Goal: Task Accomplishment & Management: Use online tool/utility

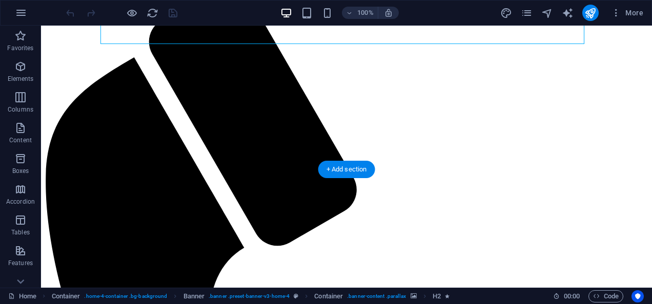
scroll to position [101, 0]
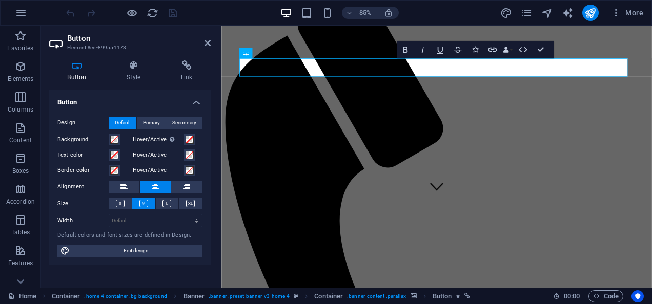
click at [118, 206] on icon at bounding box center [120, 204] width 9 height 8
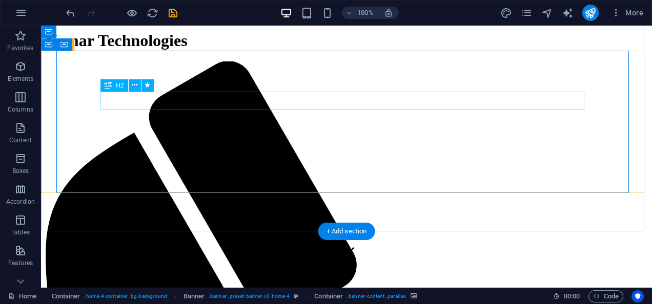
scroll to position [17, 0]
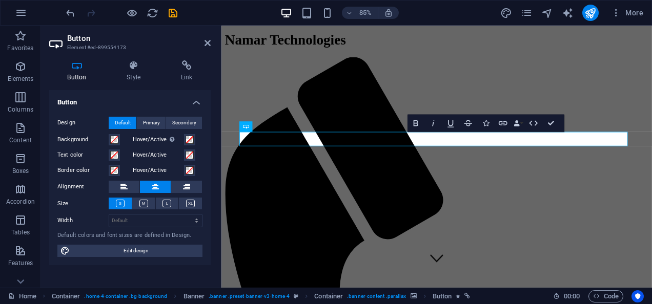
click at [152, 120] on span "Primary" at bounding box center [151, 123] width 17 height 12
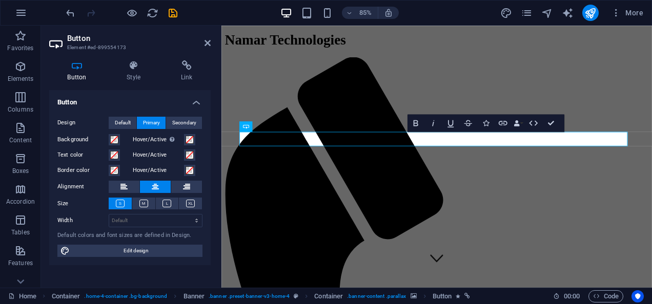
click at [191, 124] on span "Secondary" at bounding box center [184, 123] width 24 height 12
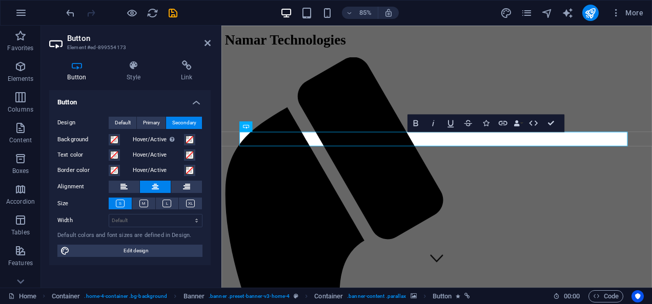
click at [150, 120] on span "Primary" at bounding box center [151, 123] width 17 height 12
click at [182, 122] on span "Secondary" at bounding box center [184, 123] width 24 height 12
click at [157, 121] on span "Primary" at bounding box center [151, 123] width 17 height 12
click at [208, 41] on icon at bounding box center [207, 43] width 6 height 8
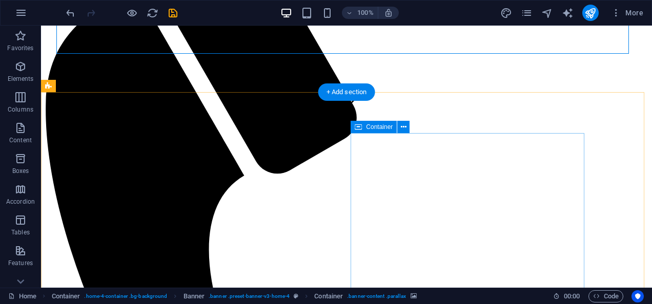
scroll to position [166, 0]
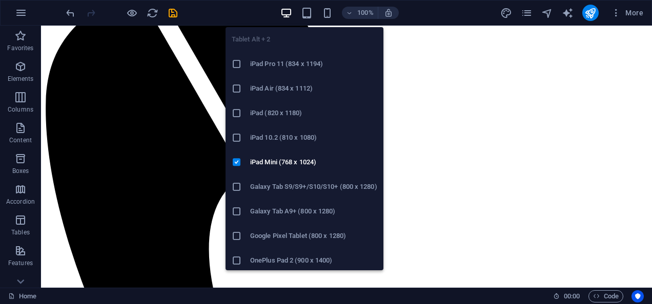
click at [306, 11] on icon "button" at bounding box center [307, 13] width 12 height 12
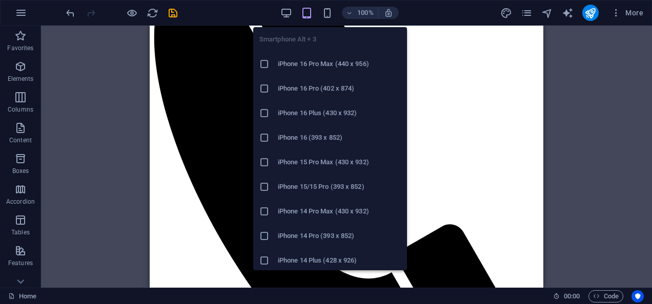
click at [327, 9] on icon "button" at bounding box center [327, 13] width 12 height 12
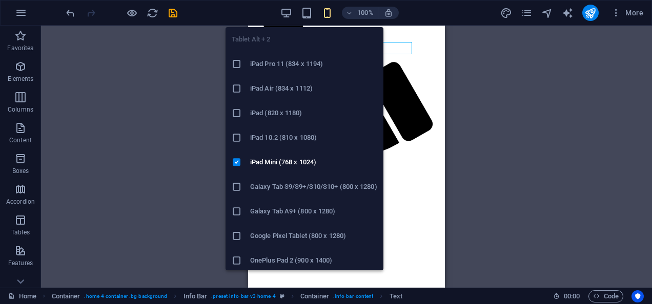
click at [302, 16] on icon "button" at bounding box center [307, 13] width 12 height 12
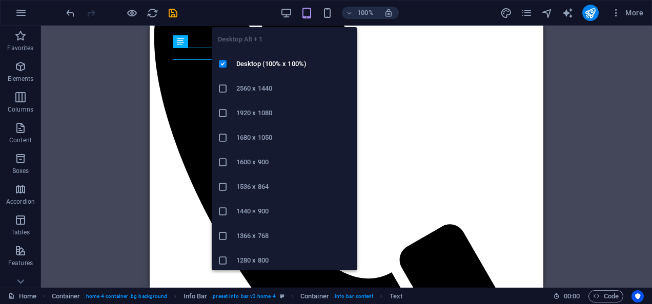
click at [283, 15] on icon "button" at bounding box center [286, 13] width 12 height 12
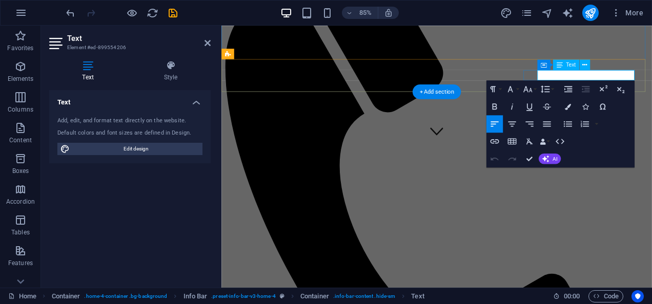
select select "41"
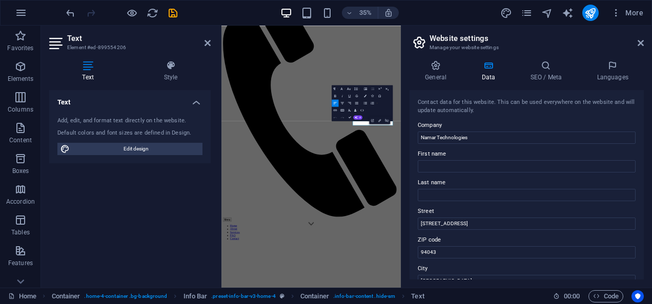
click at [617, 75] on h4 "Languages" at bounding box center [612, 71] width 62 height 22
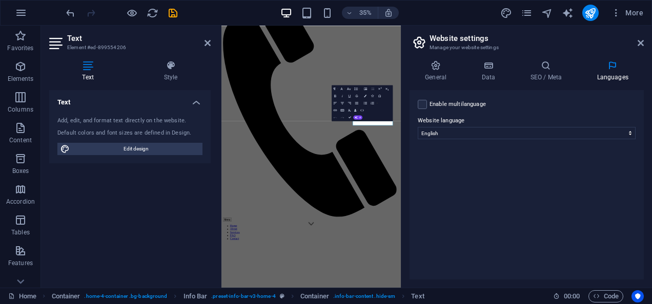
click at [641, 43] on icon at bounding box center [640, 43] width 6 height 8
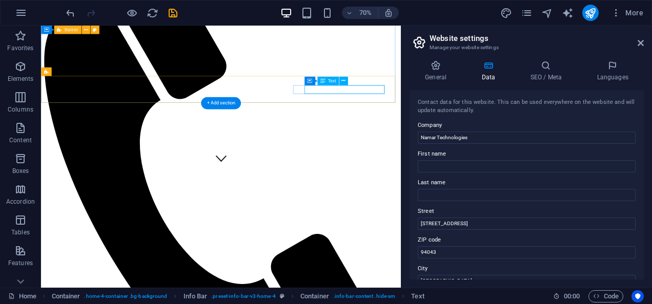
drag, startPoint x: 490, startPoint y: 114, endPoint x: 474, endPoint y: 113, distance: 15.4
drag, startPoint x: 474, startPoint y: 113, endPoint x: 457, endPoint y: 115, distance: 17.0
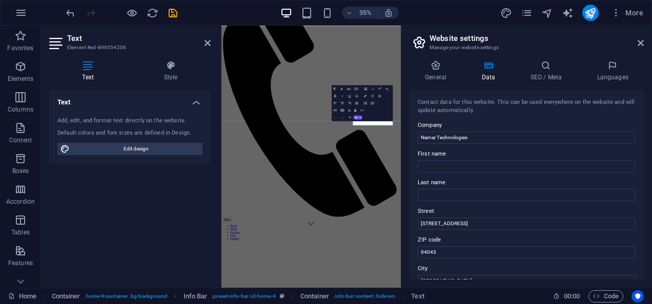
click at [206, 43] on icon at bounding box center [207, 43] width 6 height 8
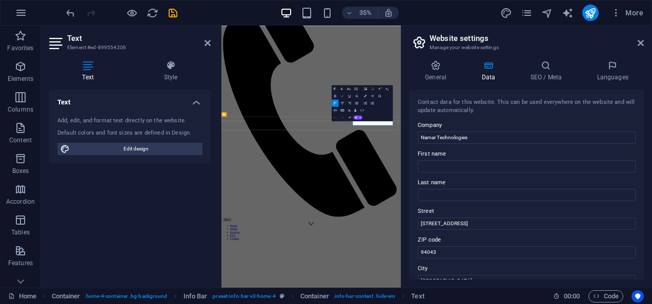
click at [384, 123] on button "Unlink" at bounding box center [386, 120] width 7 height 7
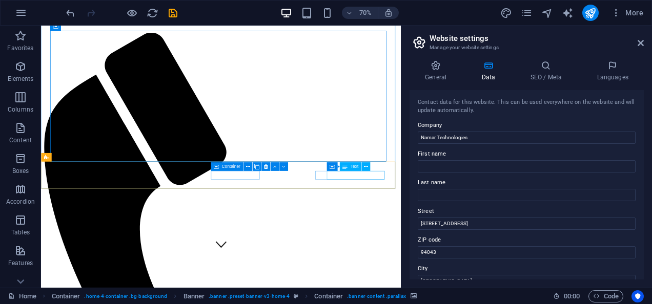
scroll to position [44, 0]
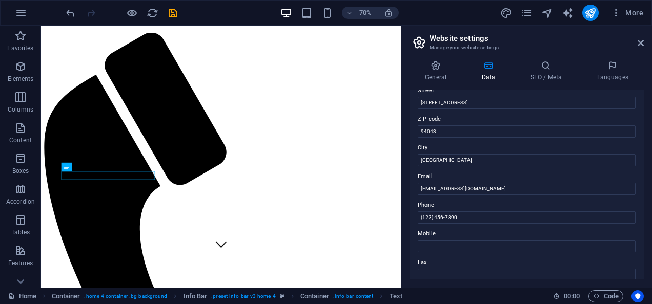
scroll to position [128, 0]
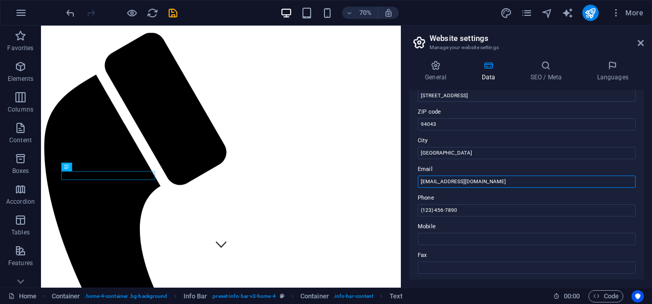
click at [486, 181] on input "[EMAIL_ADDRESS][DOMAIN_NAME]" at bounding box center [526, 182] width 218 height 12
click at [477, 182] on input "[EMAIL_ADDRESS][DOMAIN_NAME]" at bounding box center [526, 182] width 218 height 12
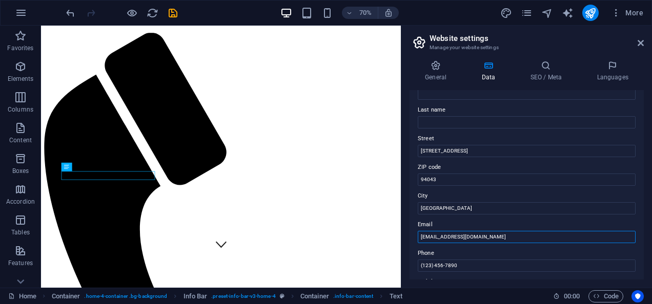
scroll to position [72, 0]
type input "[EMAIL_ADDRESS][DOMAIN_NAME]"
click at [487, 215] on div "Contact data for this website. This can be used everywhere on the website and w…" at bounding box center [526, 185] width 234 height 190
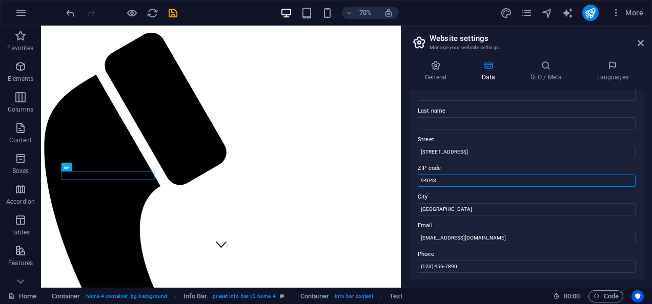
click at [447, 181] on input "94043" at bounding box center [526, 181] width 218 height 12
type input "9"
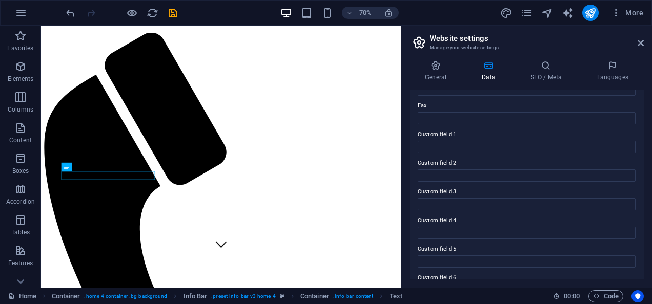
scroll to position [285, 0]
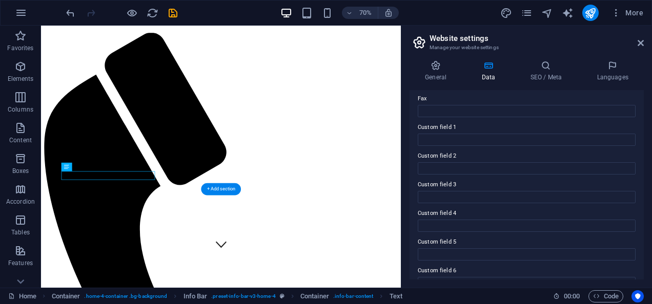
type input "10101"
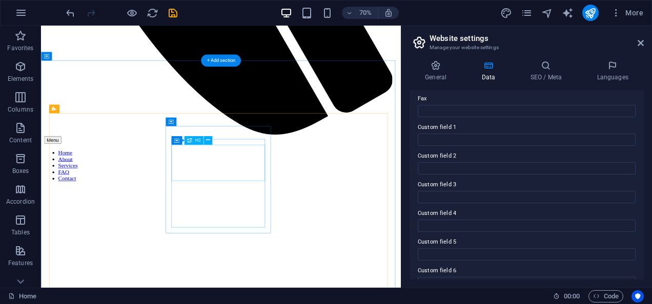
scroll to position [561, 0]
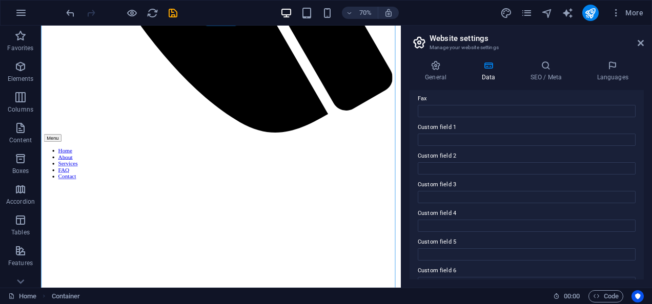
drag, startPoint x: 348, startPoint y: 229, endPoint x: 369, endPoint y: 160, distance: 72.3
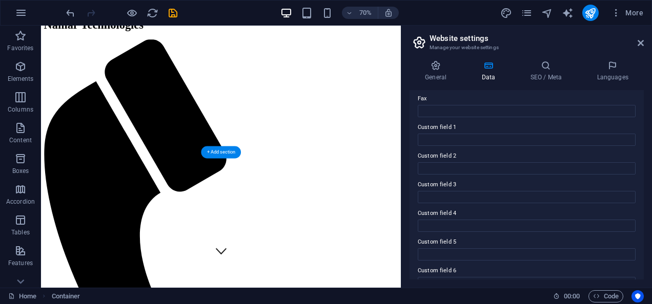
scroll to position [0, 0]
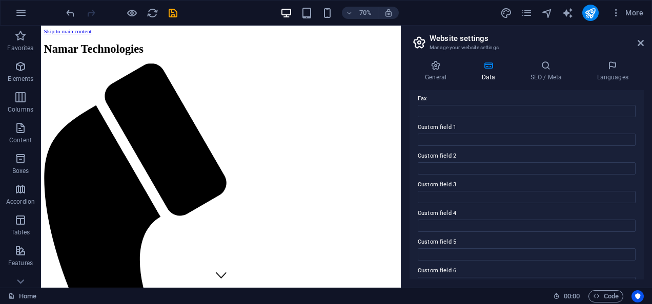
click at [618, 11] on icon "button" at bounding box center [616, 13] width 10 height 10
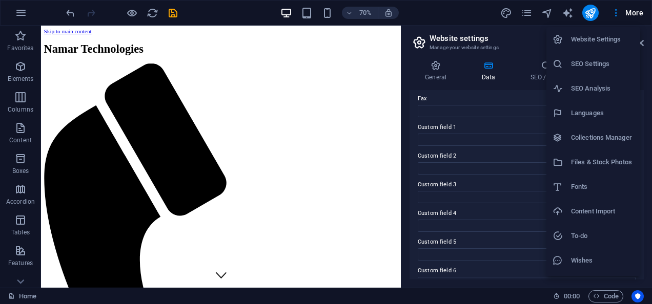
click at [500, 11] on div at bounding box center [326, 152] width 652 height 304
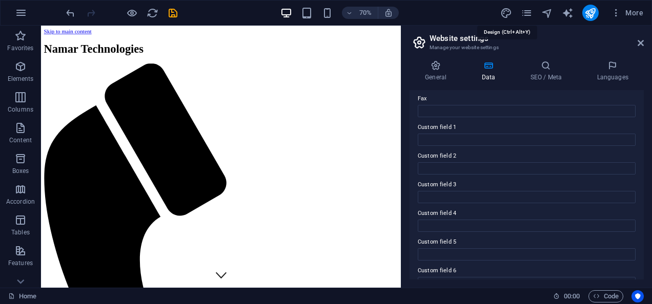
click at [506, 12] on icon "design" at bounding box center [506, 13] width 12 height 12
select select "px"
select select "200"
select select "px"
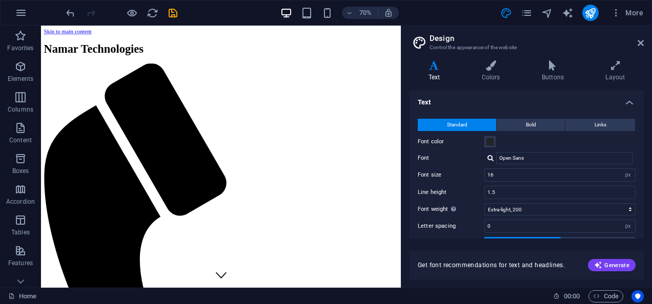
click at [487, 70] on icon at bounding box center [491, 65] width 56 height 10
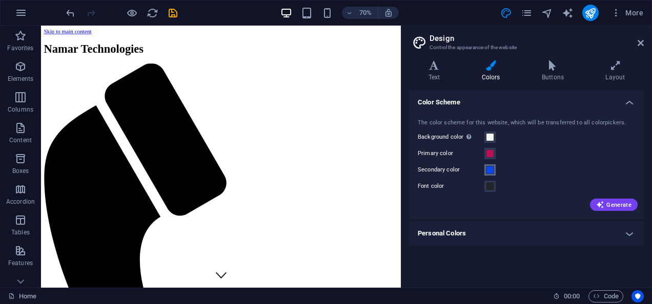
click at [491, 168] on span at bounding box center [490, 170] width 8 height 8
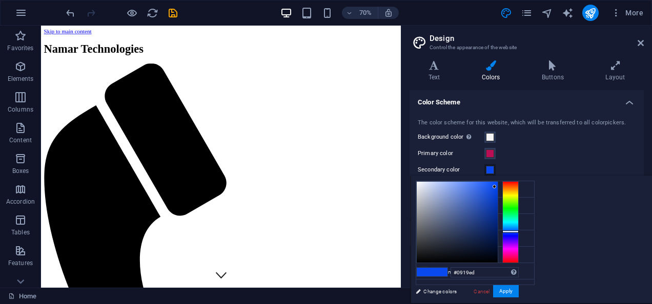
click at [518, 234] on div at bounding box center [510, 222] width 16 height 82
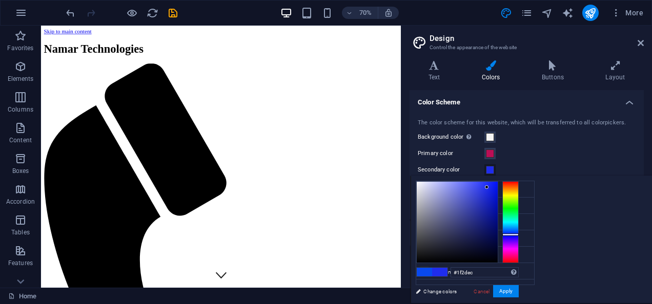
click at [497, 187] on div at bounding box center [456, 222] width 81 height 81
click at [497, 188] on div at bounding box center [456, 222] width 81 height 81
type input "#1d2cea"
click at [497, 187] on div at bounding box center [456, 222] width 81 height 81
click at [518, 291] on button "Apply" at bounding box center [506, 291] width 26 height 12
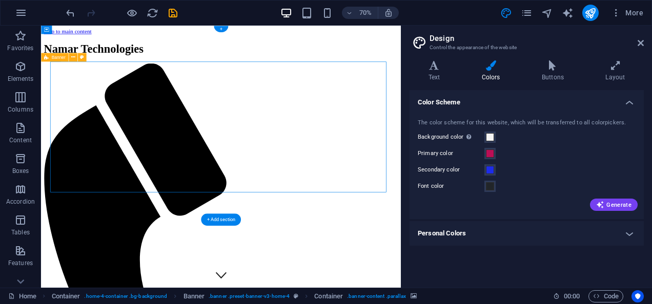
scroll to position [53, 0]
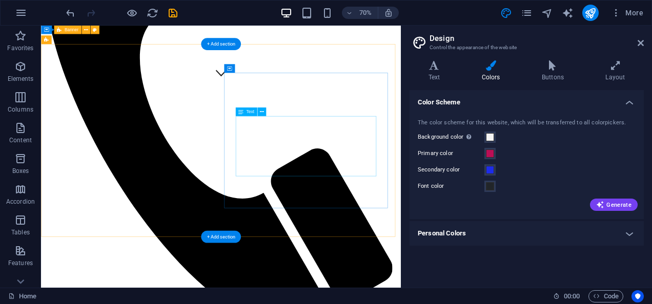
scroll to position [301, 0]
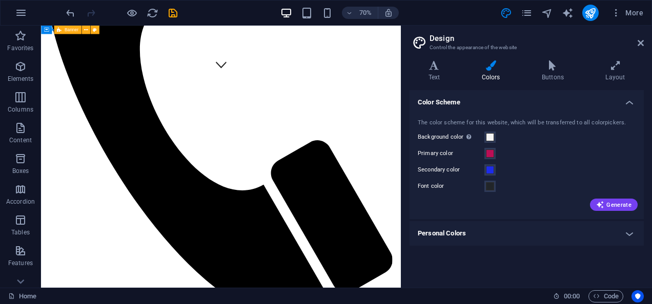
click at [639, 43] on icon at bounding box center [640, 43] width 6 height 8
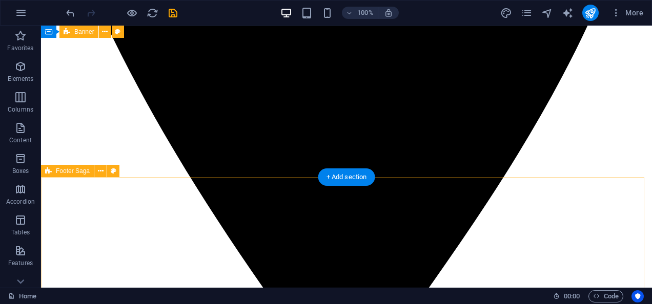
scroll to position [1691, 0]
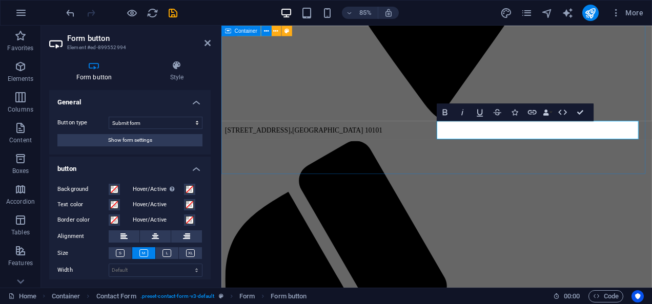
scroll to position [1715, 0]
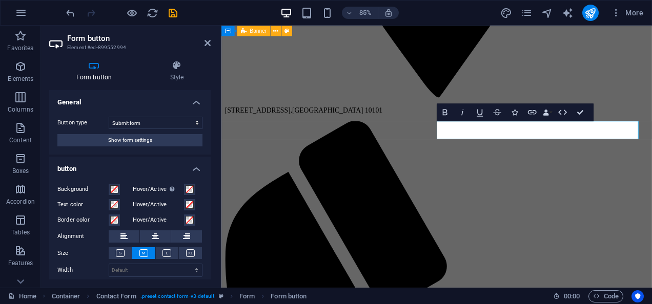
click at [117, 254] on icon at bounding box center [120, 253] width 9 height 8
click at [176, 63] on icon at bounding box center [177, 65] width 68 height 10
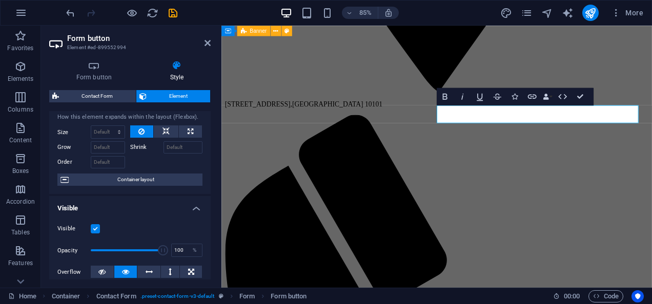
scroll to position [0, 0]
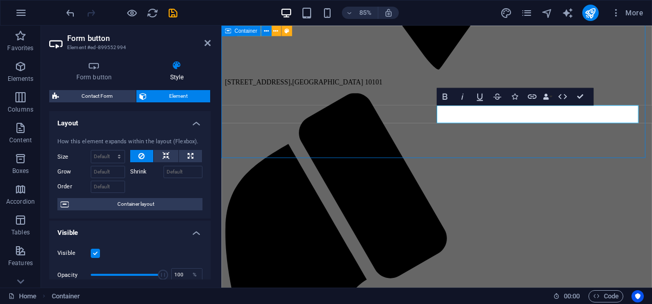
scroll to position [1709, 0]
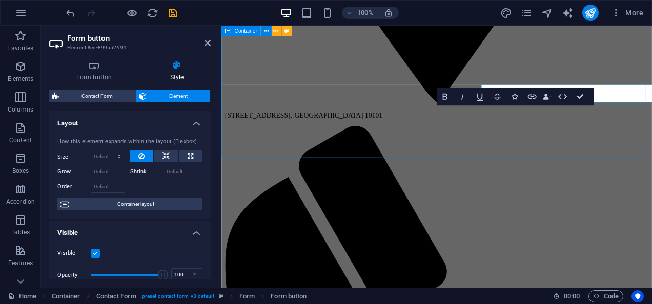
scroll to position [1733, 0]
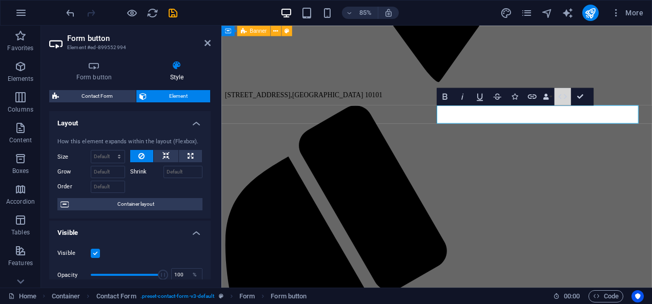
click at [563, 95] on icon "button" at bounding box center [562, 97] width 10 height 10
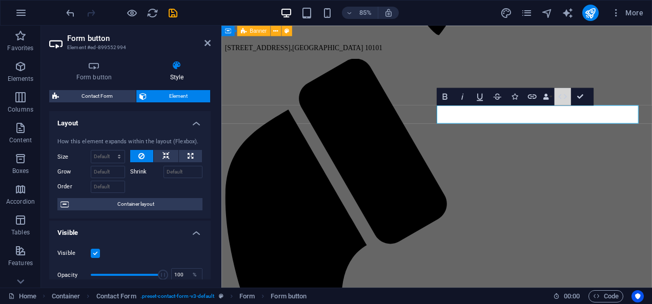
scroll to position [1722, 0]
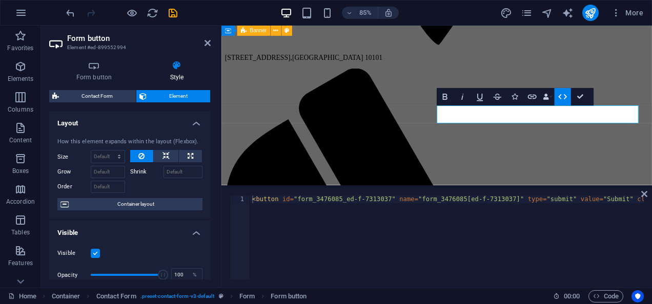
click at [563, 95] on icon "button" at bounding box center [562, 97] width 10 height 10
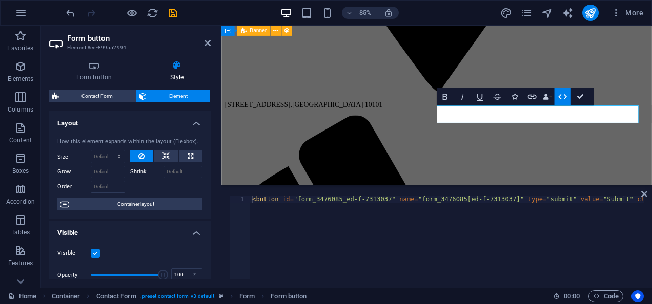
scroll to position [1733, 0]
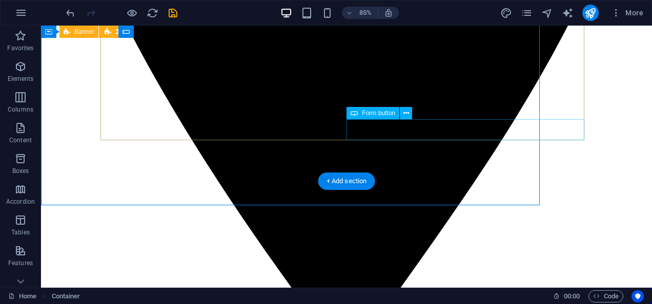
scroll to position [1709, 0]
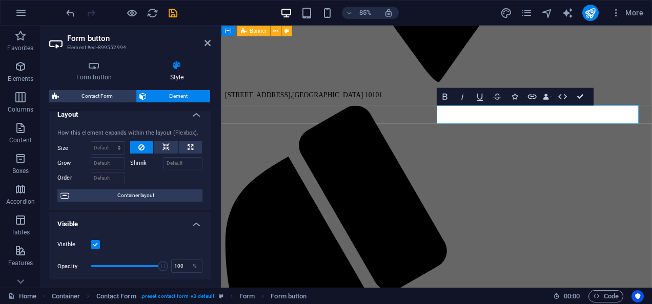
scroll to position [0, 0]
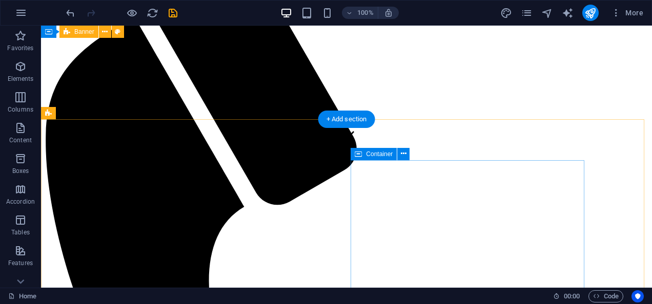
scroll to position [0, 0]
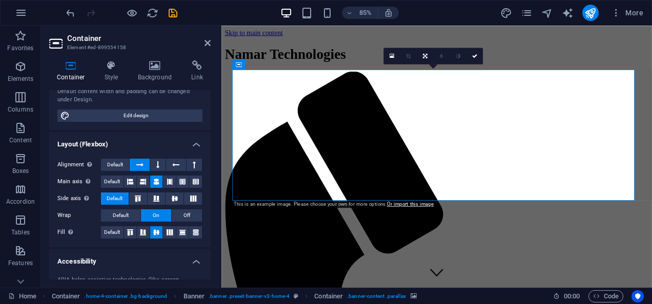
scroll to position [96, 0]
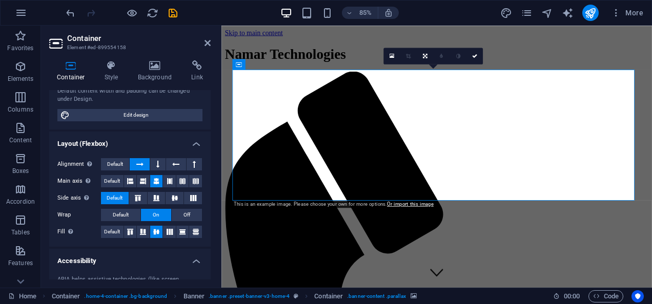
click at [115, 65] on icon at bounding box center [111, 65] width 29 height 10
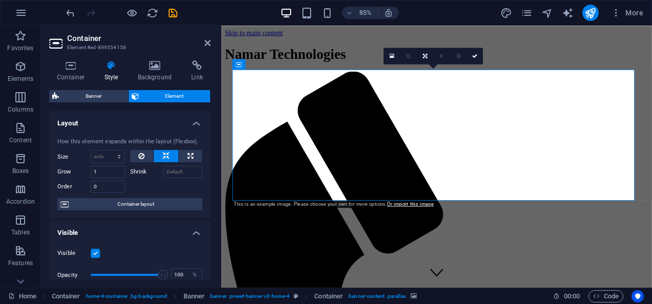
click at [163, 64] on icon at bounding box center [155, 65] width 50 height 10
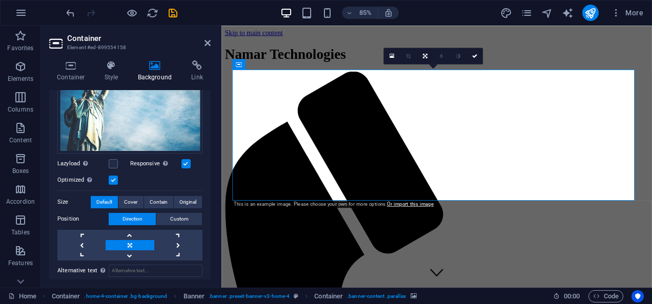
scroll to position [0, 0]
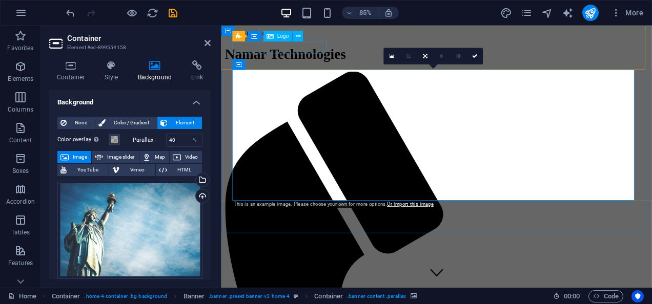
click at [284, 57] on div "Namar Technologies" at bounding box center [474, 59] width 498 height 19
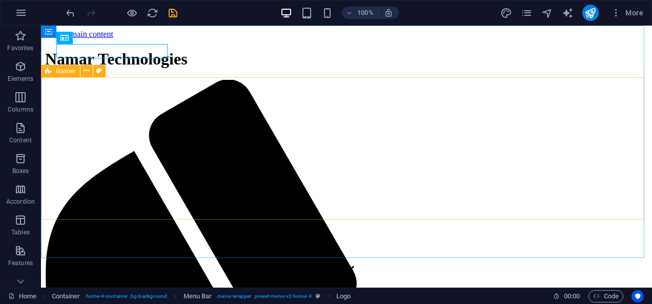
click at [54, 74] on div "Banner" at bounding box center [60, 71] width 39 height 12
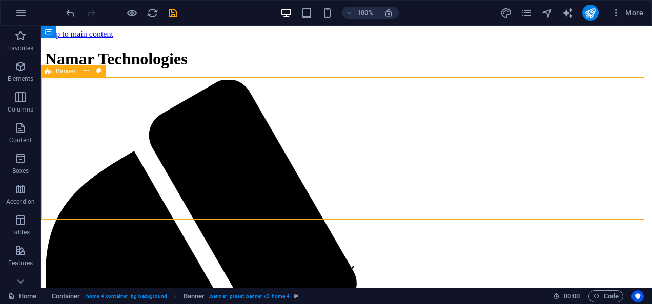
click at [54, 74] on div "Banner" at bounding box center [60, 71] width 39 height 12
select select "vh"
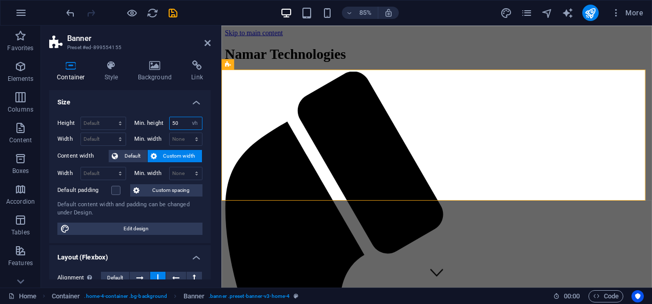
click at [176, 121] on input "50" at bounding box center [186, 123] width 33 height 12
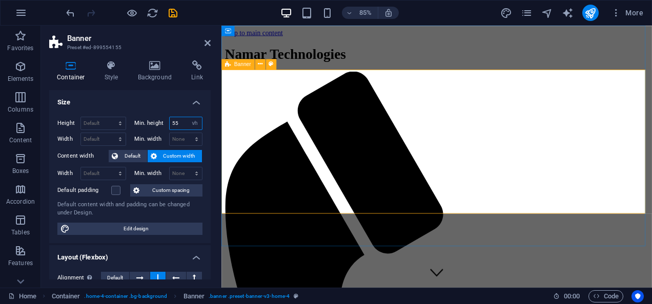
type input "55"
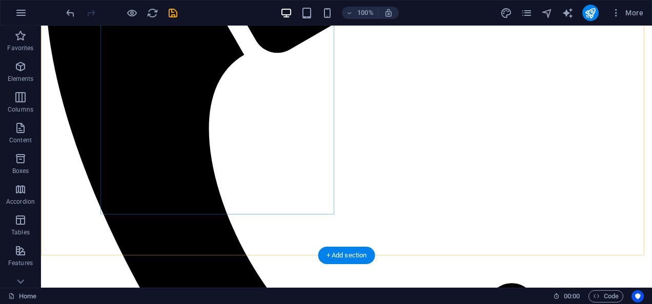
scroll to position [292, 0]
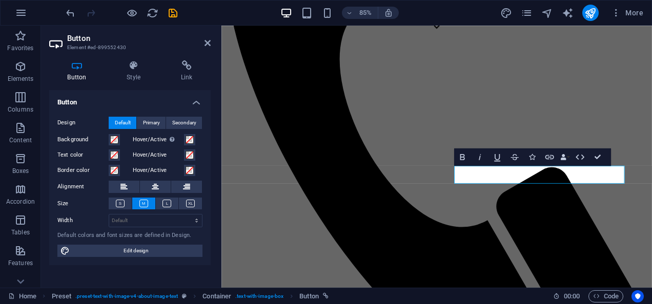
click at [182, 70] on icon at bounding box center [186, 65] width 48 height 10
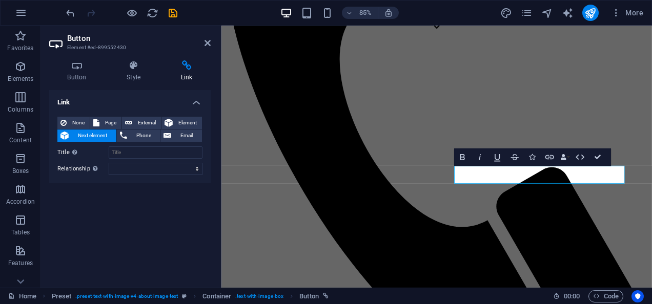
click at [207, 44] on icon at bounding box center [207, 43] width 6 height 8
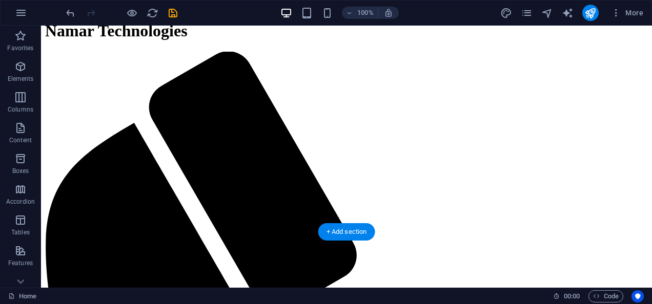
scroll to position [0, 0]
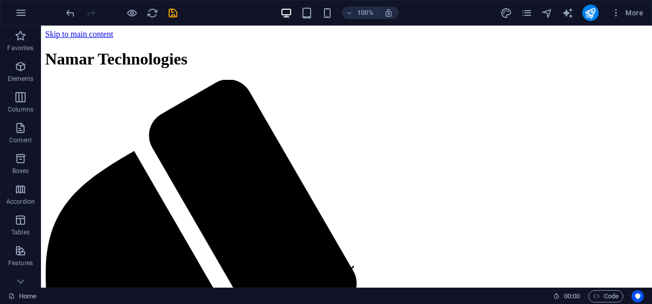
click at [618, 13] on icon "button" at bounding box center [616, 13] width 10 height 10
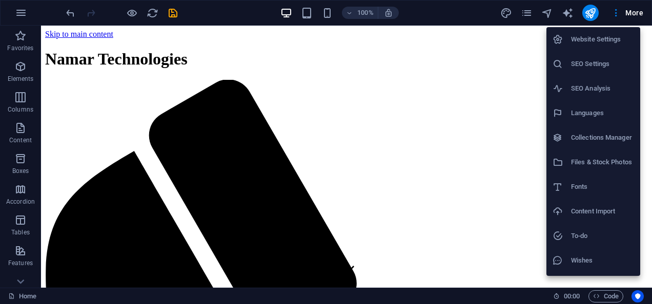
click at [604, 37] on h6 "Website Settings" at bounding box center [602, 39] width 63 height 12
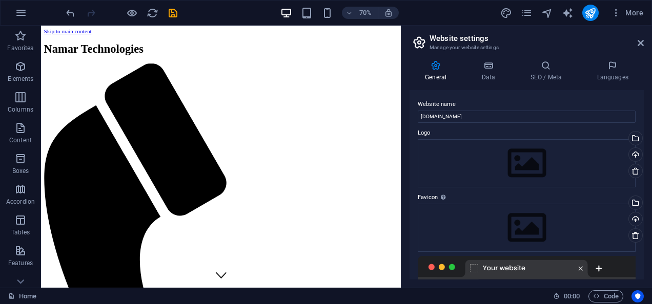
click at [641, 43] on icon at bounding box center [640, 43] width 6 height 8
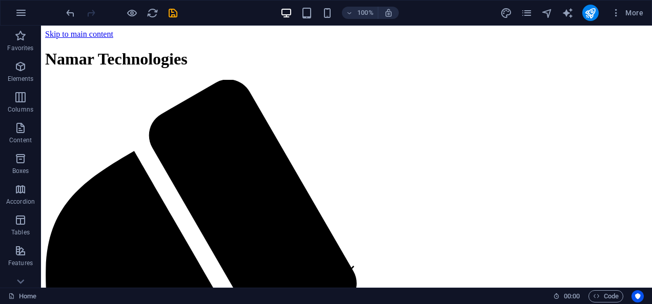
click at [624, 13] on span "More" at bounding box center [627, 13] width 32 height 10
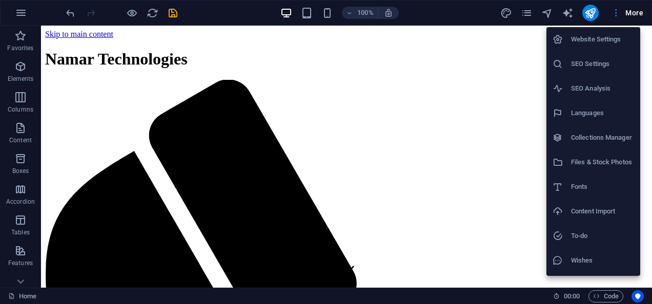
click at [593, 36] on h6 "Website Settings" at bounding box center [602, 39] width 63 height 12
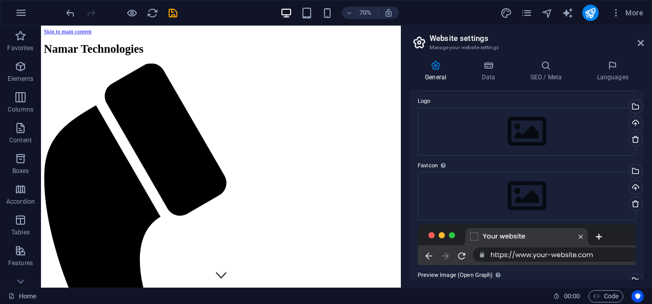
scroll to position [32, 0]
click at [638, 42] on icon at bounding box center [640, 43] width 6 height 8
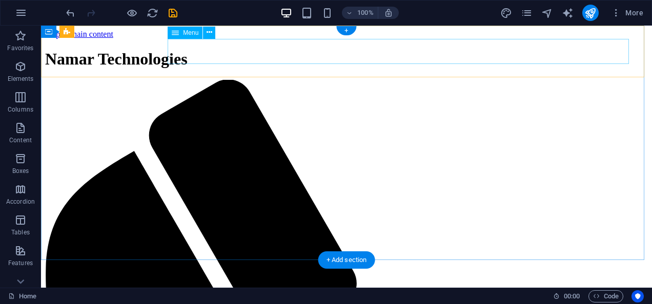
select select
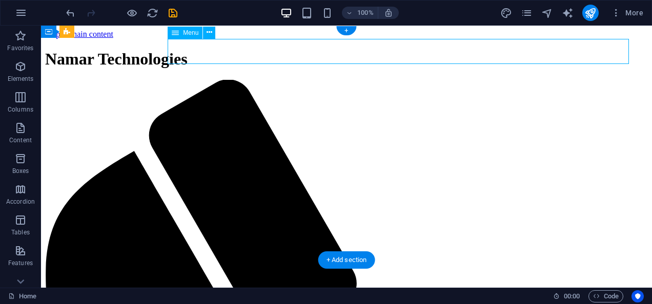
select select
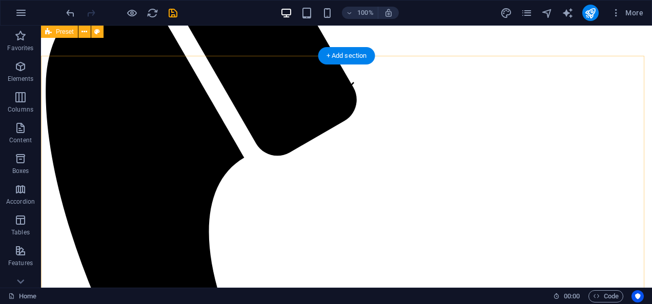
scroll to position [0, 0]
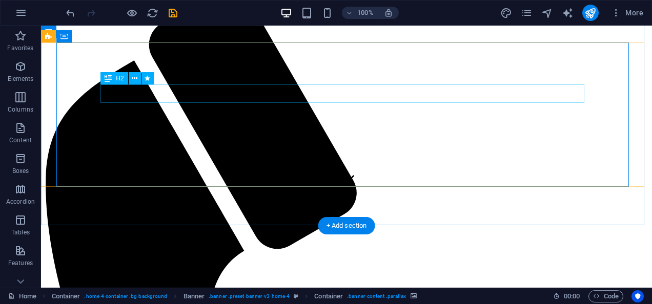
scroll to position [91, 0]
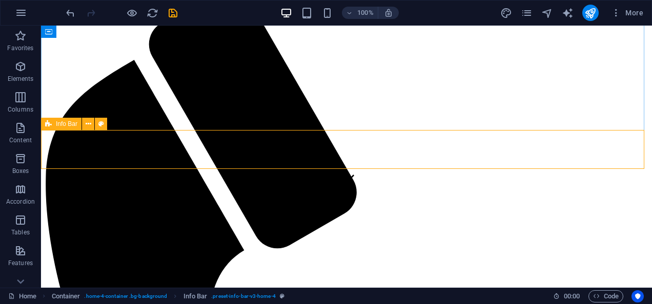
click at [88, 123] on icon at bounding box center [89, 124] width 6 height 11
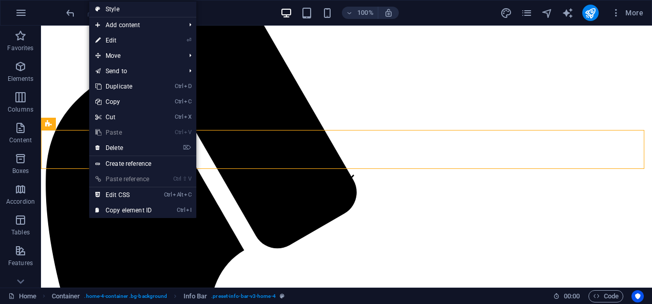
click at [110, 146] on link "⌦ Delete" at bounding box center [123, 147] width 69 height 15
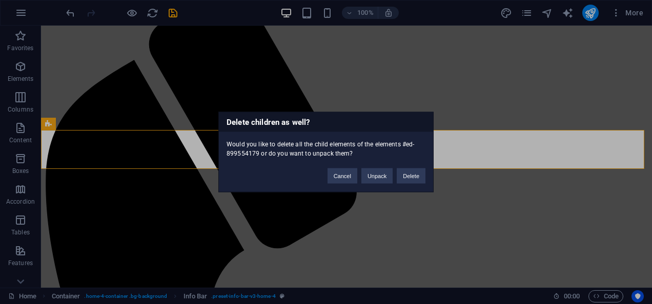
click at [412, 176] on button "Delete" at bounding box center [410, 176] width 29 height 15
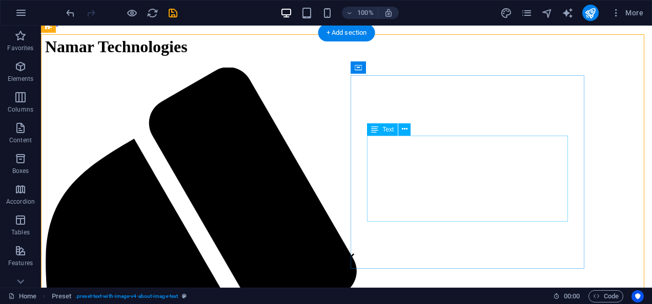
scroll to position [0, 0]
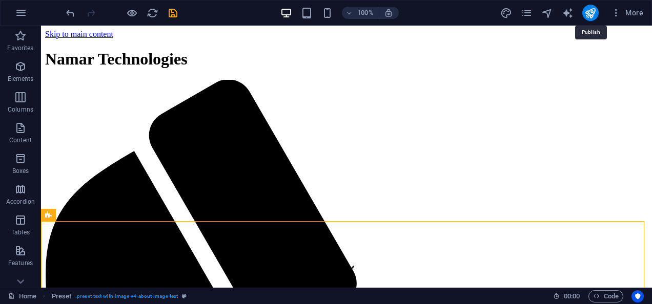
click at [589, 14] on icon "publish" at bounding box center [590, 13] width 12 height 12
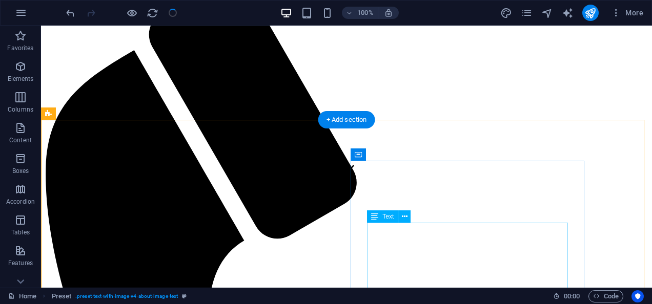
scroll to position [101, 0]
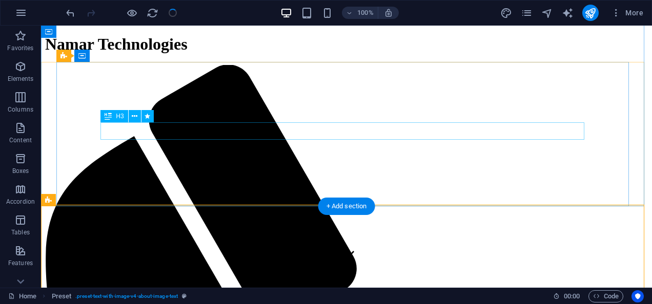
scroll to position [0, 0]
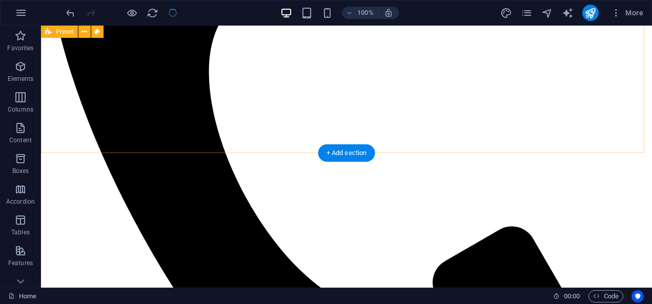
scroll to position [344, 0]
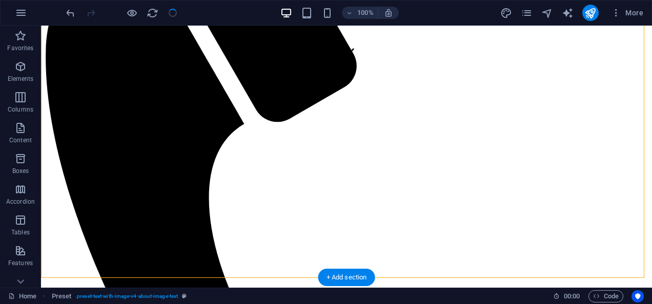
scroll to position [219, 0]
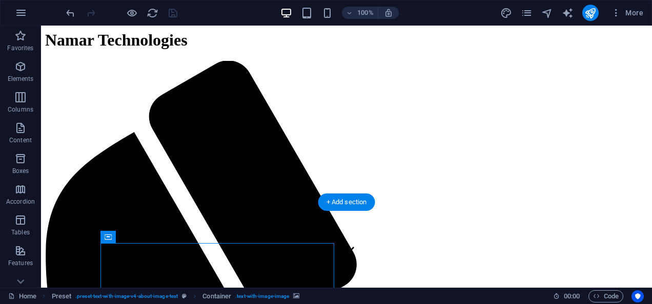
scroll to position [0, 0]
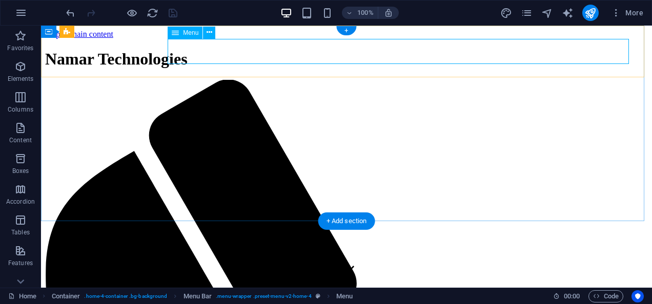
select select
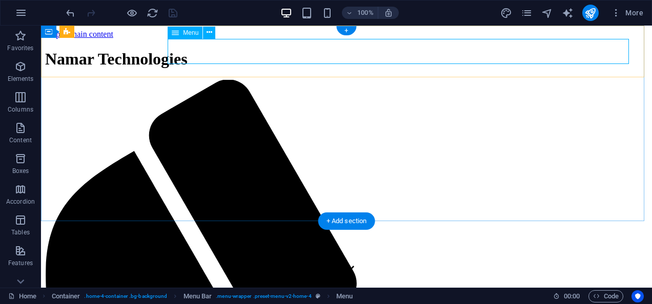
select select
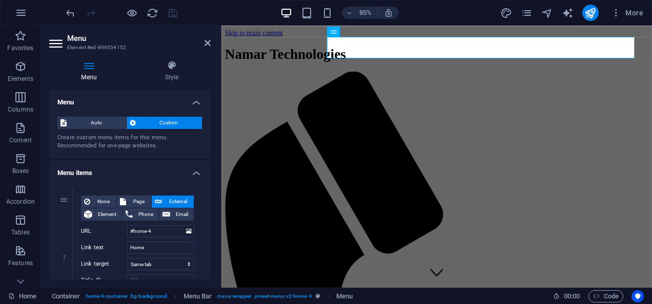
click at [211, 44] on aside "Menu Element #ed-899554152 Menu Style Menu Auto Custom Create custom menu items…" at bounding box center [131, 157] width 180 height 262
click at [206, 43] on icon at bounding box center [207, 43] width 6 height 8
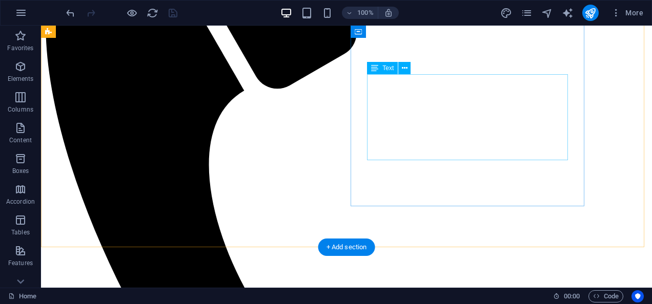
scroll to position [248, 0]
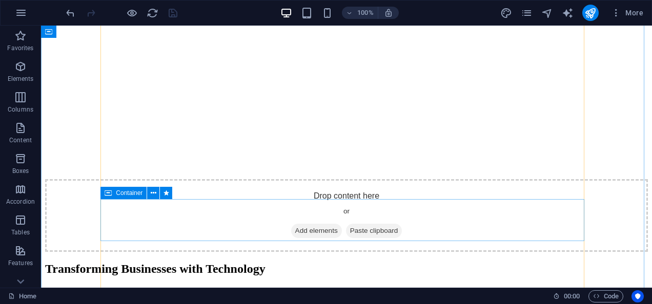
scroll to position [1226, 0]
